Goal: Information Seeking & Learning: Learn about a topic

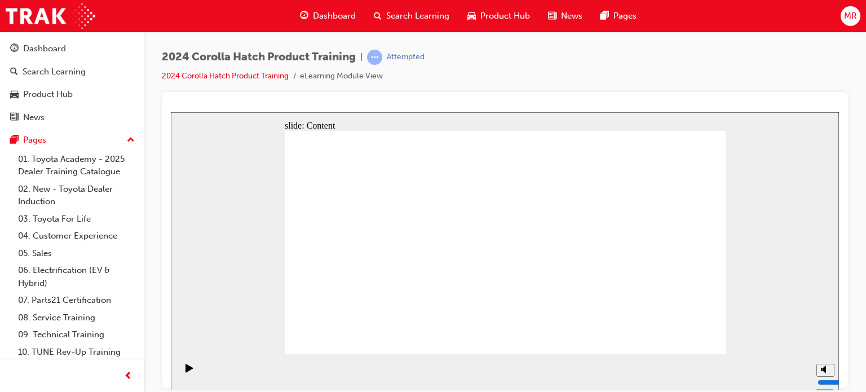
scroll to position [18, 0]
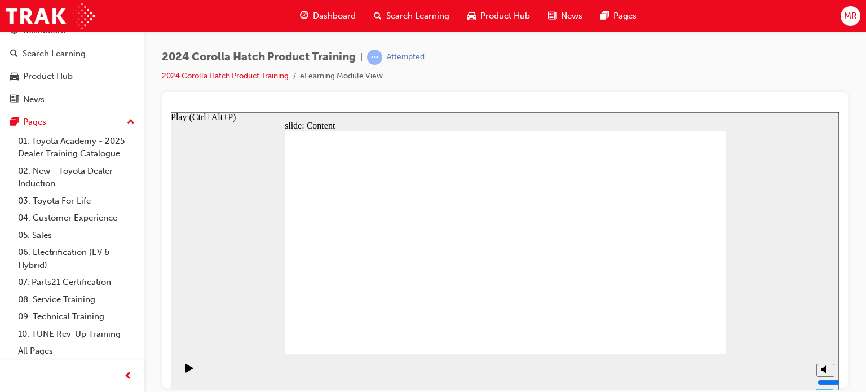
click at [186, 367] on icon "Play (Ctrl+Alt+P)" at bounding box center [190, 367] width 8 height 9
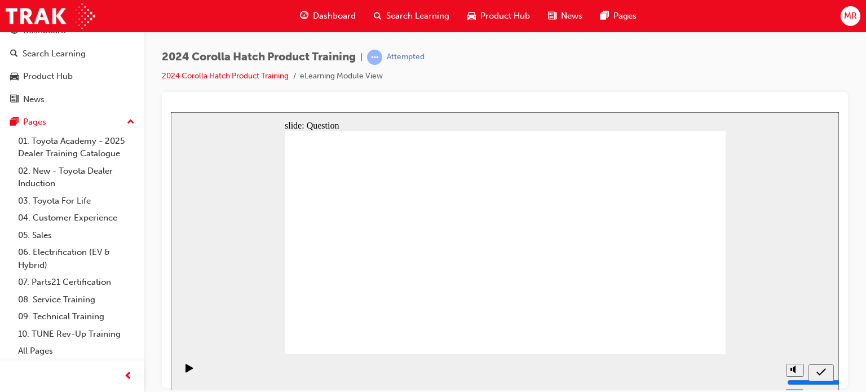
radio input "true"
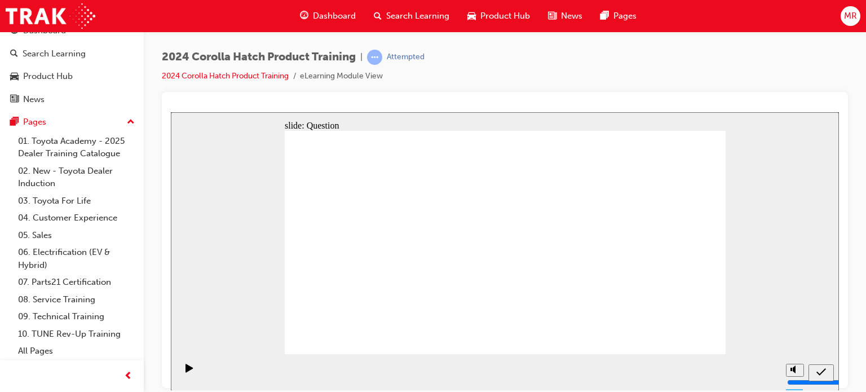
radio input "true"
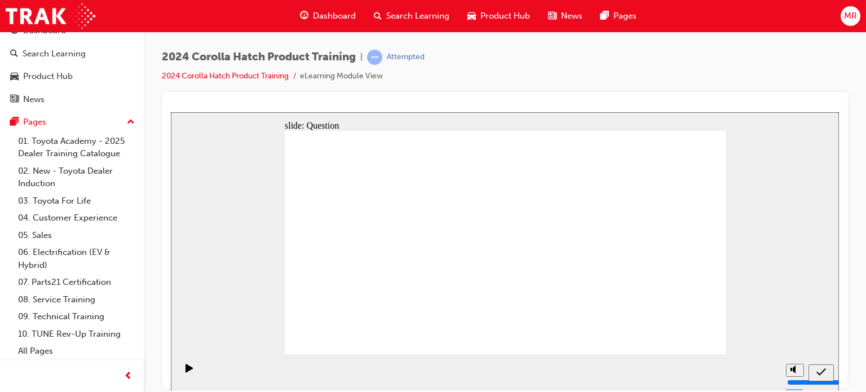
radio input "true"
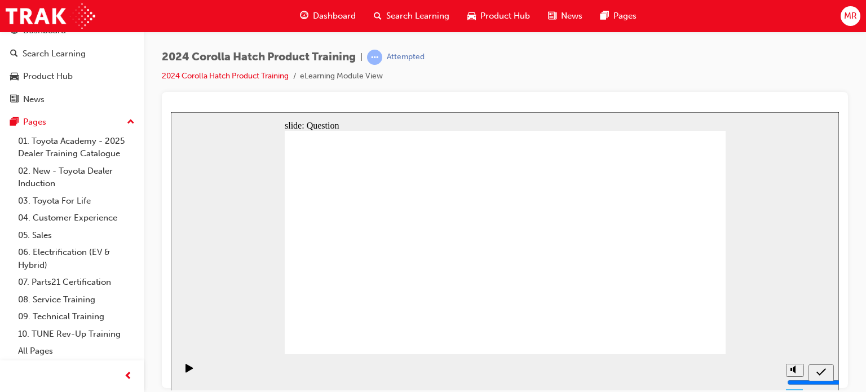
drag, startPoint x: 370, startPoint y: 301, endPoint x: 409, endPoint y: 268, distance: 50.8
drag, startPoint x: 433, startPoint y: 227, endPoint x: 356, endPoint y: 293, distance: 101.2
drag, startPoint x: 367, startPoint y: 213, endPoint x: 447, endPoint y: 285, distance: 107.8
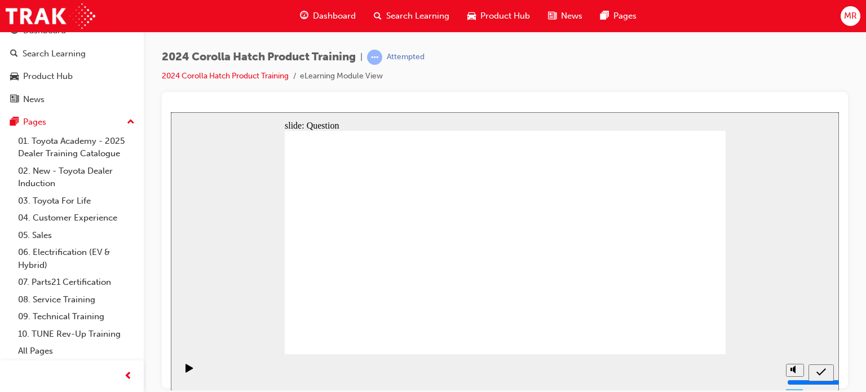
drag, startPoint x: 575, startPoint y: 240, endPoint x: 500, endPoint y: 311, distance: 103.3
drag, startPoint x: 658, startPoint y: 231, endPoint x: 661, endPoint y: 305, distance: 74.0
drag, startPoint x: 510, startPoint y: 231, endPoint x: 585, endPoint y: 299, distance: 101.4
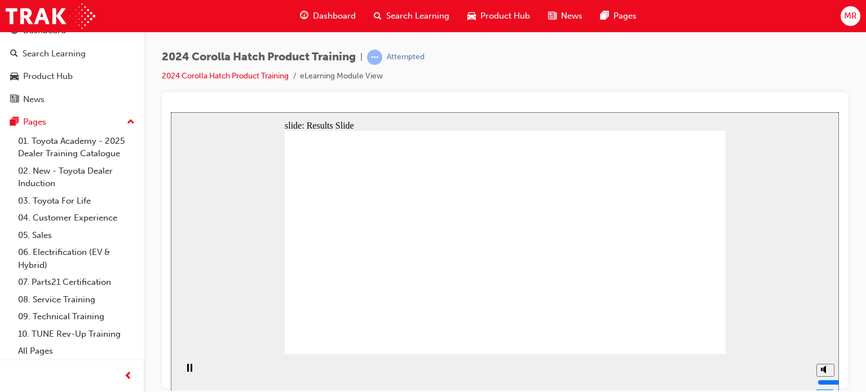
radio input "true"
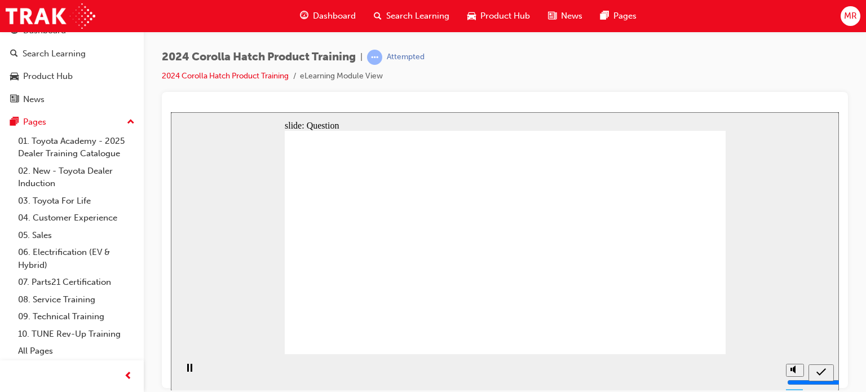
radio input "true"
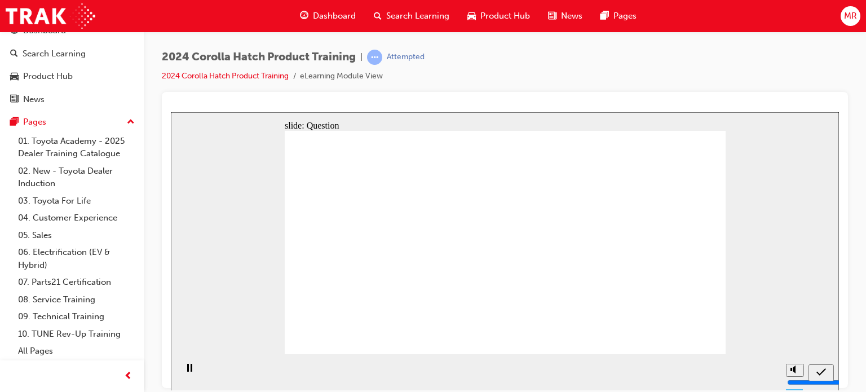
radio input "true"
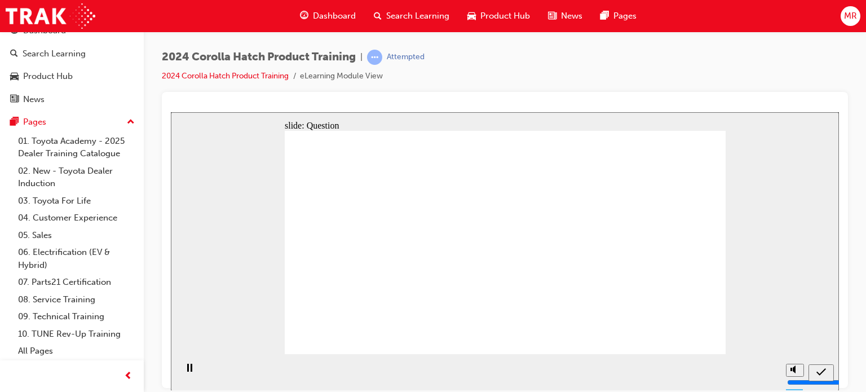
drag, startPoint x: 440, startPoint y: 236, endPoint x: 368, endPoint y: 308, distance: 102.1
drag, startPoint x: 659, startPoint y: 224, endPoint x: 663, endPoint y: 290, distance: 65.6
drag, startPoint x: 594, startPoint y: 221, endPoint x: 597, endPoint y: 289, distance: 68.3
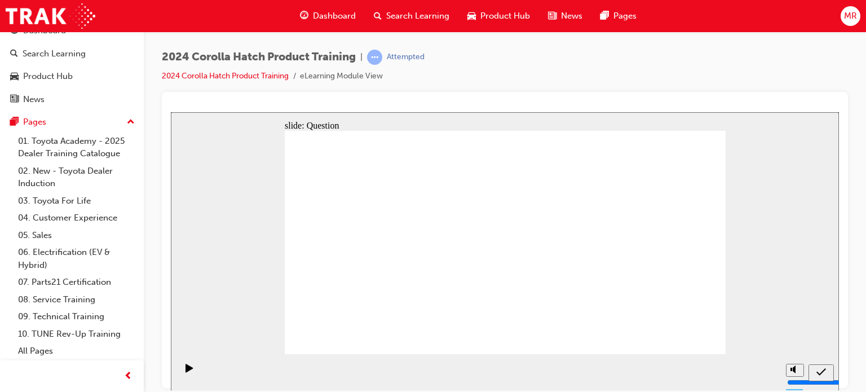
drag, startPoint x: 569, startPoint y: 275, endPoint x: 501, endPoint y: 272, distance: 67.7
drag, startPoint x: 510, startPoint y: 219, endPoint x: 594, endPoint y: 283, distance: 105.5
drag, startPoint x: 362, startPoint y: 221, endPoint x: 444, endPoint y: 292, distance: 108.8
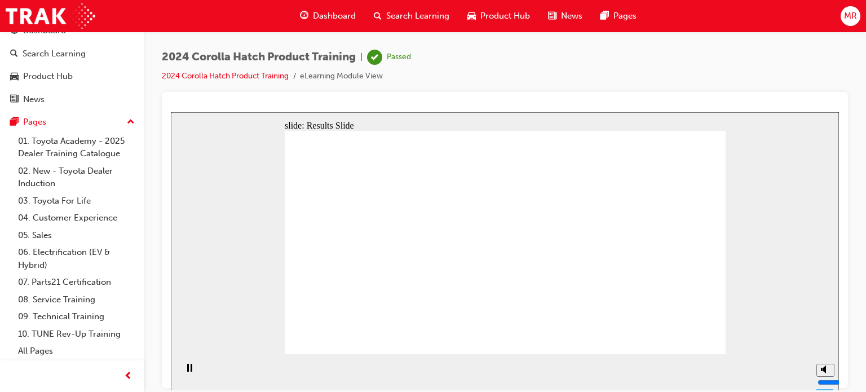
click at [329, 12] on span "Dashboard" at bounding box center [334, 16] width 43 height 13
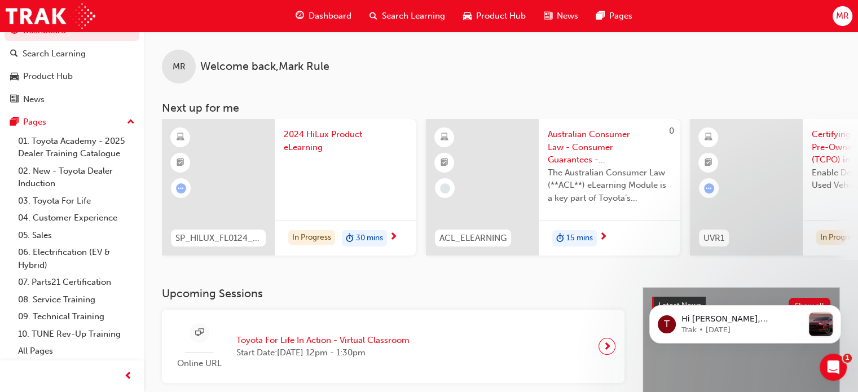
click at [424, 13] on span "Search Learning" at bounding box center [413, 16] width 63 height 13
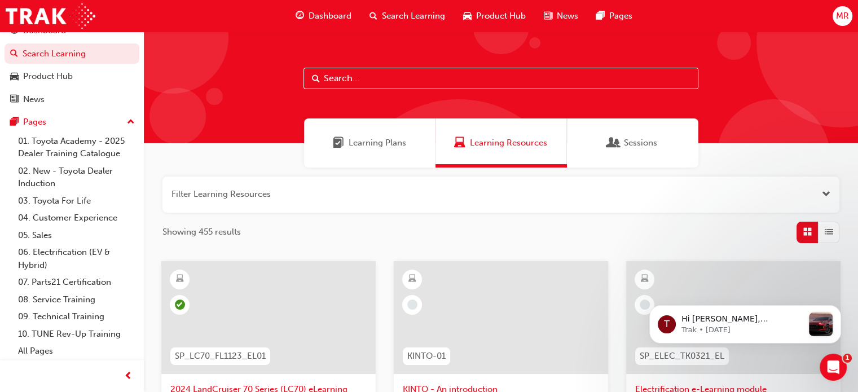
click at [365, 143] on span "Learning Plans" at bounding box center [378, 142] width 58 height 13
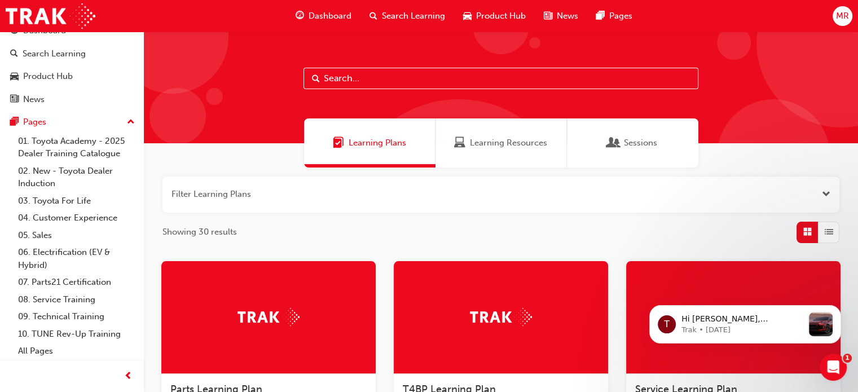
click at [499, 192] on button "button" at bounding box center [500, 195] width 677 height 36
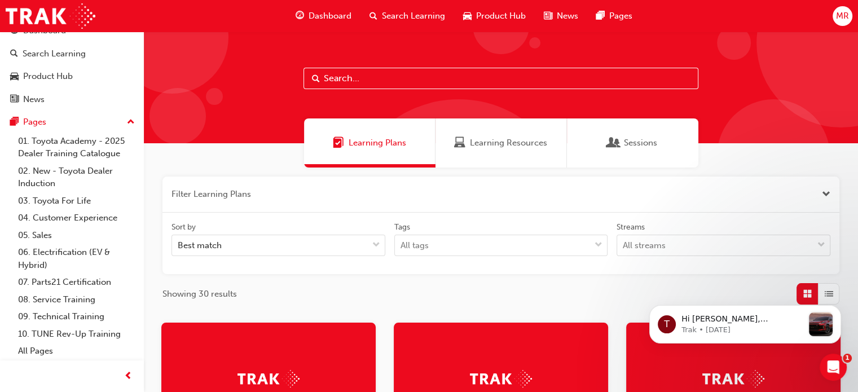
click at [499, 192] on button "button" at bounding box center [500, 195] width 677 height 36
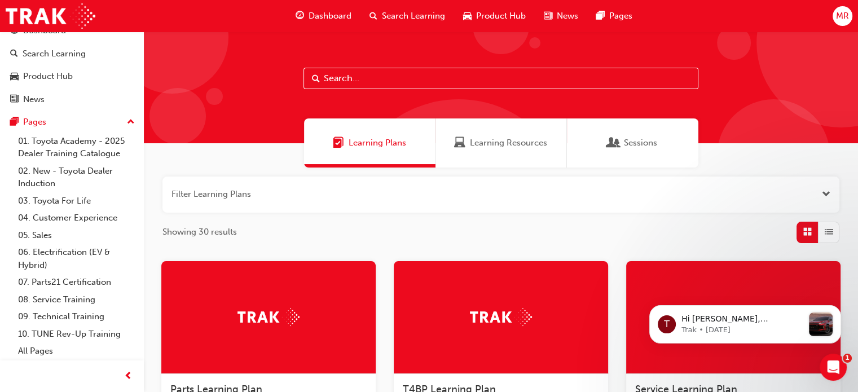
click at [478, 137] on span "Learning Resources" at bounding box center [508, 142] width 77 height 13
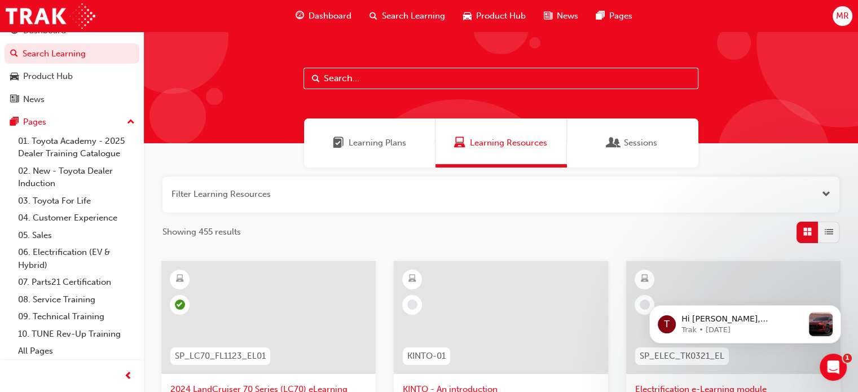
click at [368, 135] on div "Learning Plans" at bounding box center [369, 142] width 131 height 49
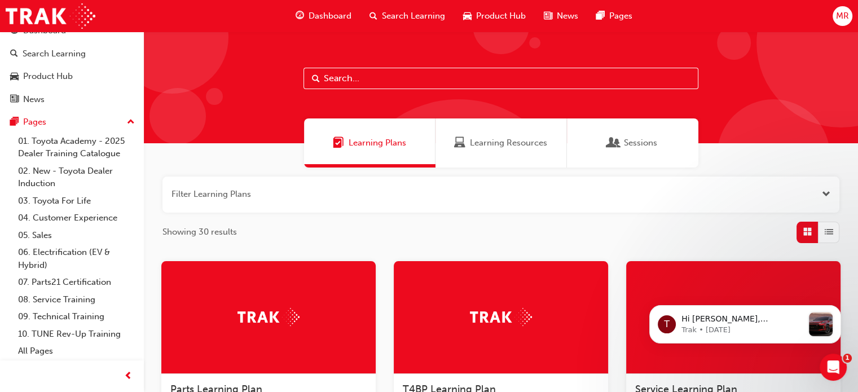
click at [641, 139] on span "Sessions" at bounding box center [640, 142] width 33 height 13
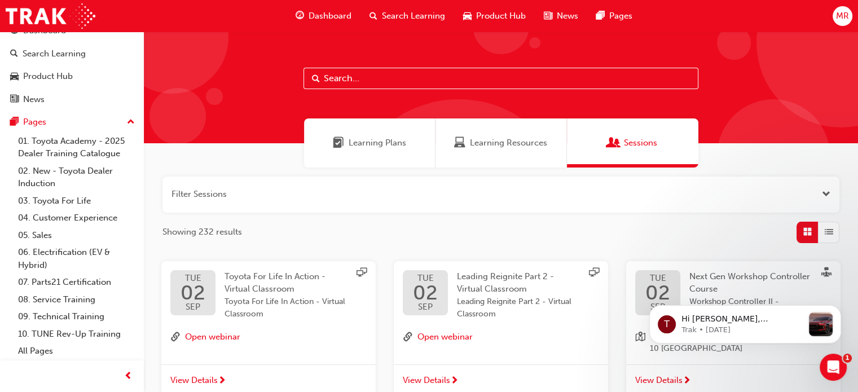
click at [367, 133] on div "Learning Plans" at bounding box center [369, 142] width 131 height 49
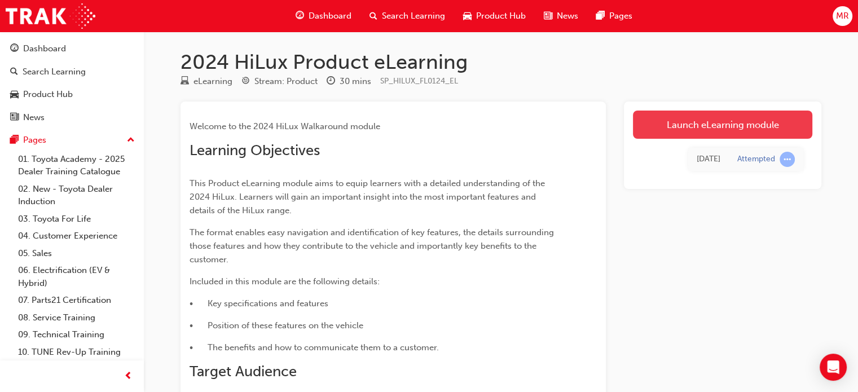
click at [680, 123] on link "Launch eLearning module" at bounding box center [722, 125] width 179 height 28
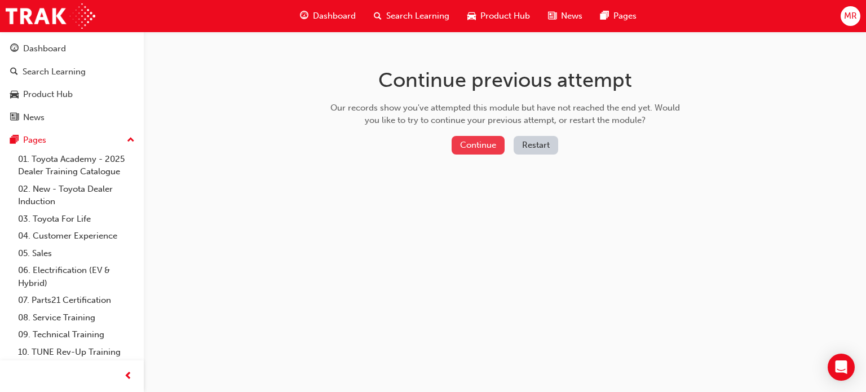
click at [476, 140] on button "Continue" at bounding box center [478, 145] width 53 height 19
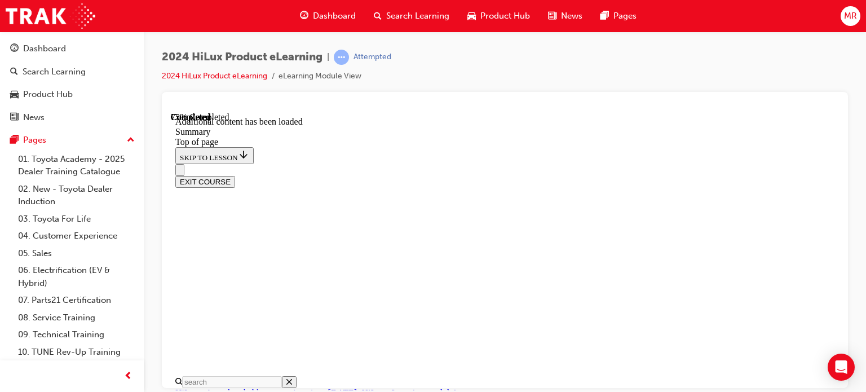
scroll to position [1377, 0]
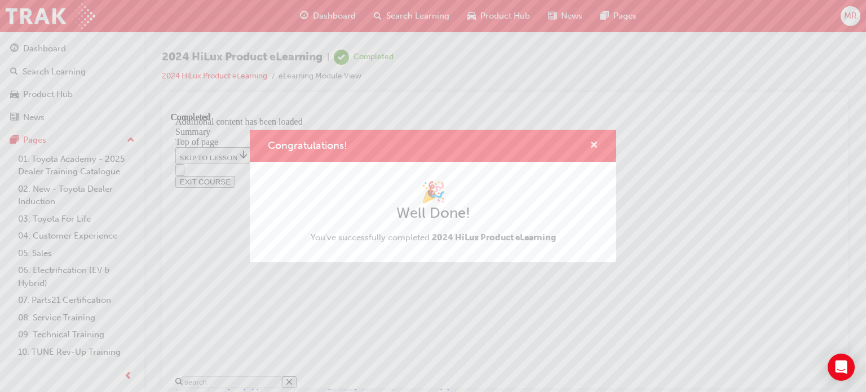
click at [596, 142] on span "cross-icon" at bounding box center [594, 146] width 8 height 10
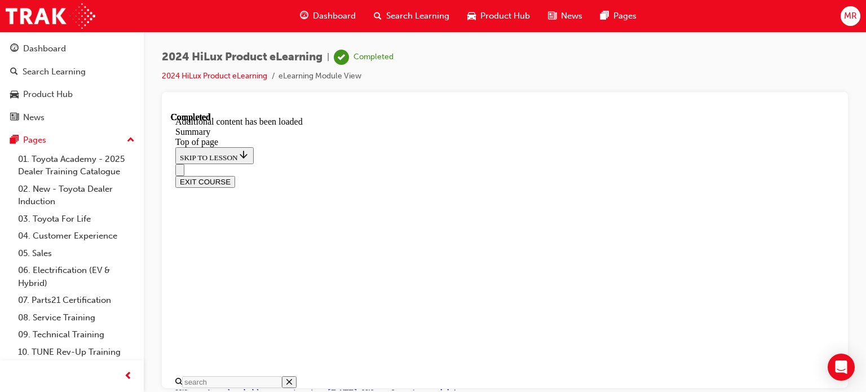
click at [235, 175] on button "EXIT COURSE" at bounding box center [205, 181] width 60 height 12
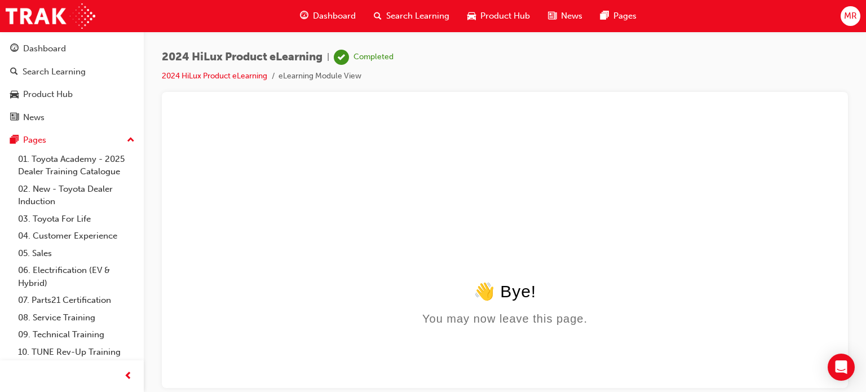
scroll to position [0, 0]
click at [69, 51] on div "Dashboard" at bounding box center [72, 49] width 124 height 14
